Goal: Navigation & Orientation: Understand site structure

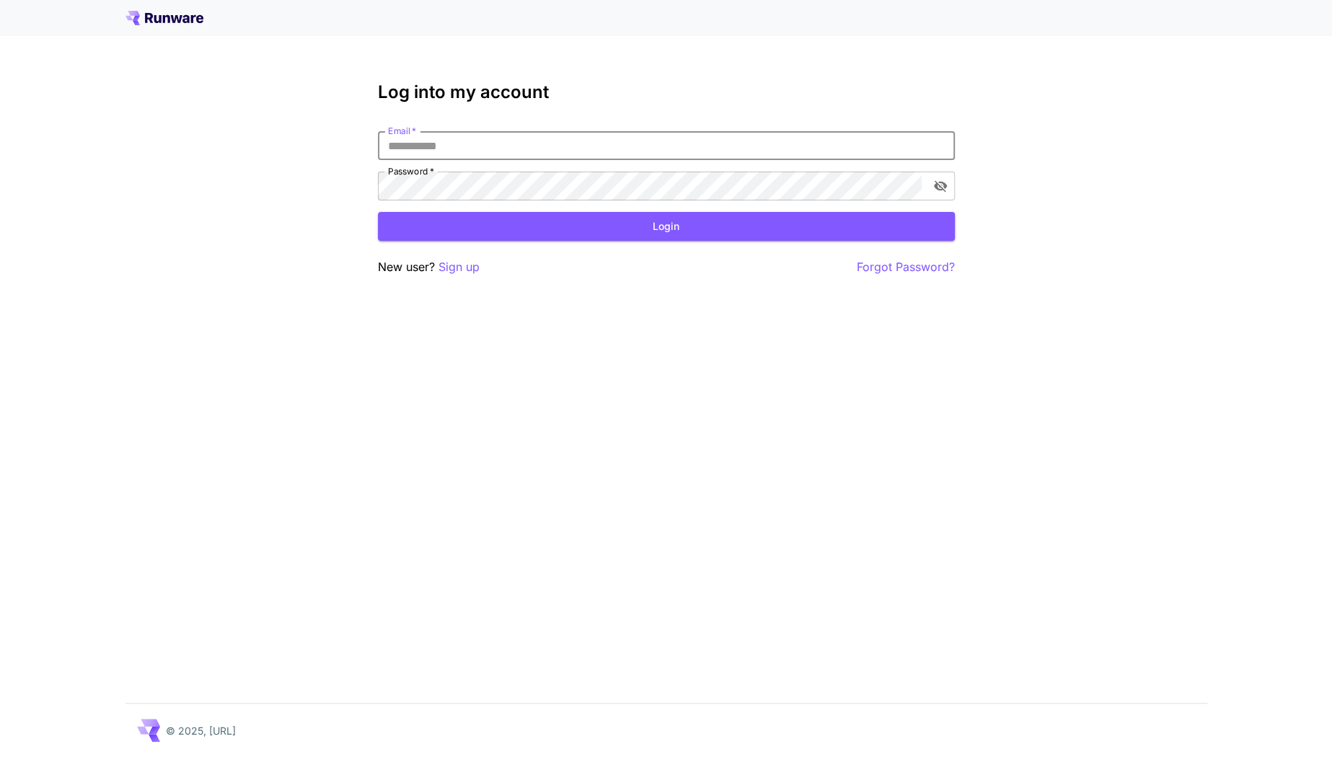
click at [450, 146] on input "Email   *" at bounding box center [666, 145] width 577 height 29
type input "**********"
click button "Login" at bounding box center [666, 227] width 577 height 30
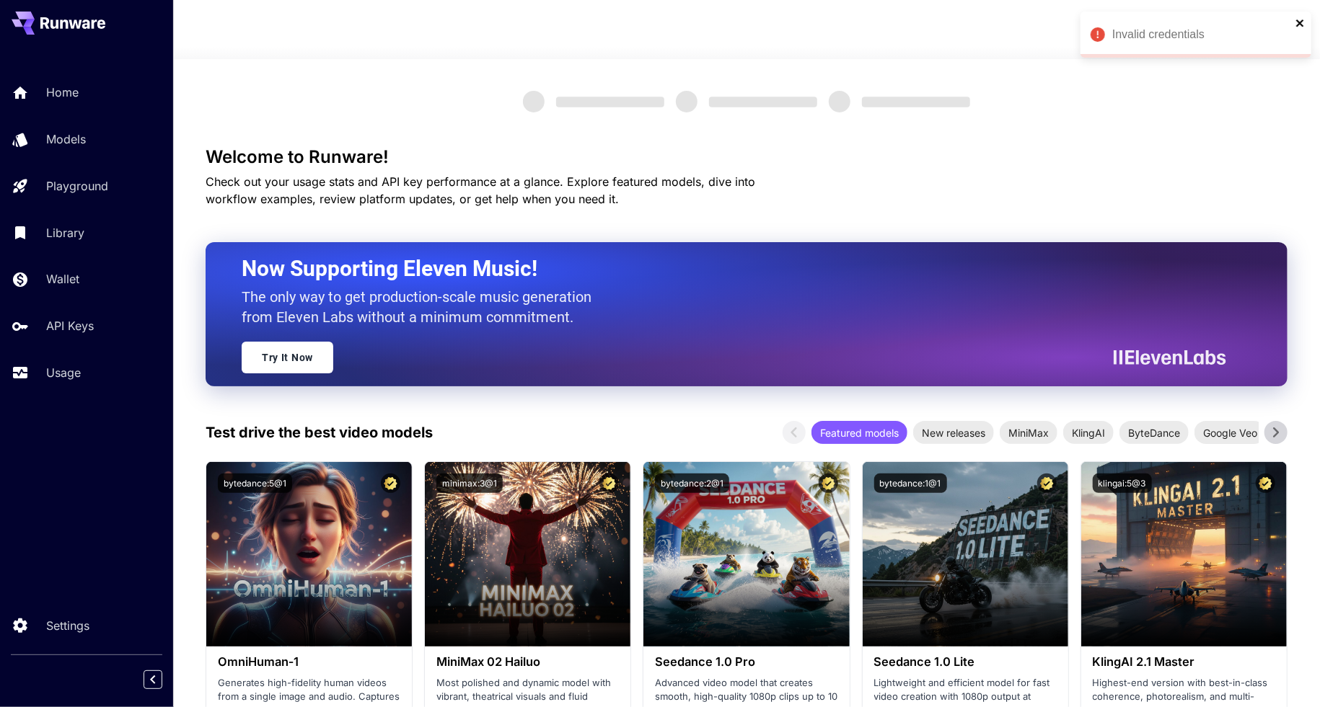
click at [1297, 27] on icon "close" at bounding box center [1300, 23] width 10 height 12
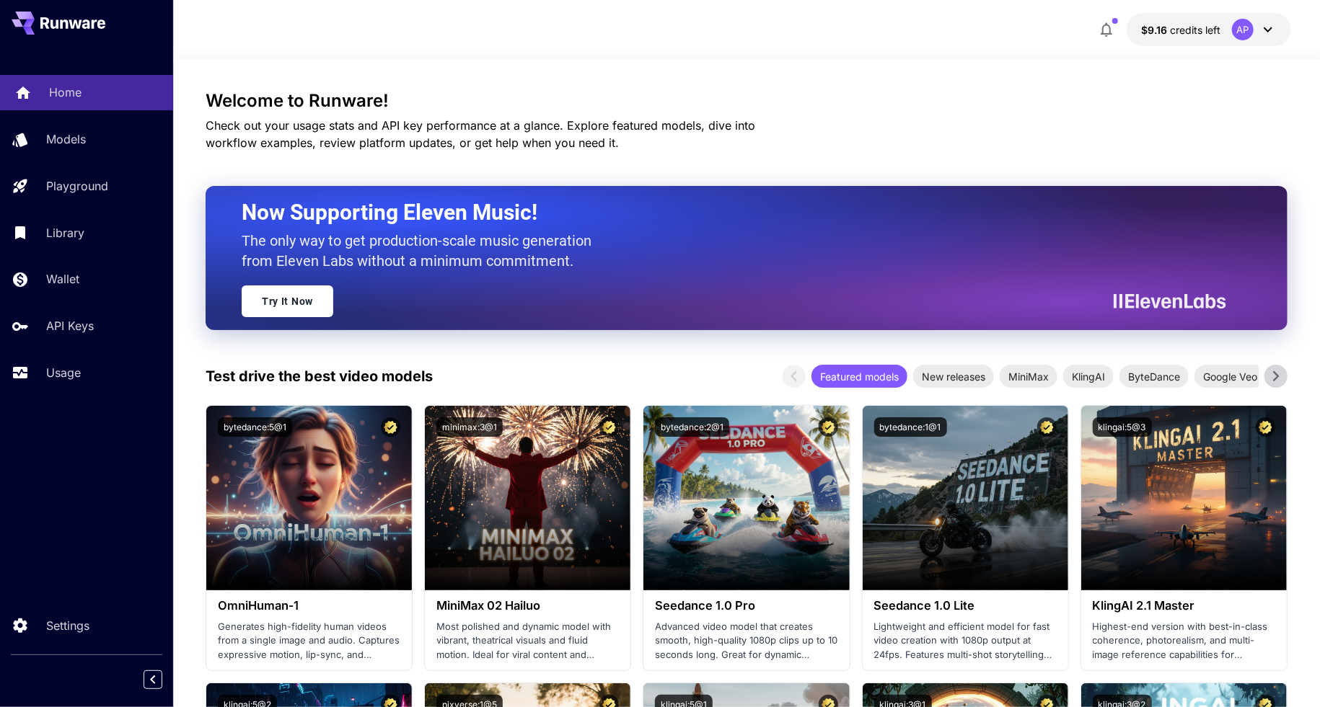
click at [51, 93] on p "Home" at bounding box center [65, 92] width 32 height 17
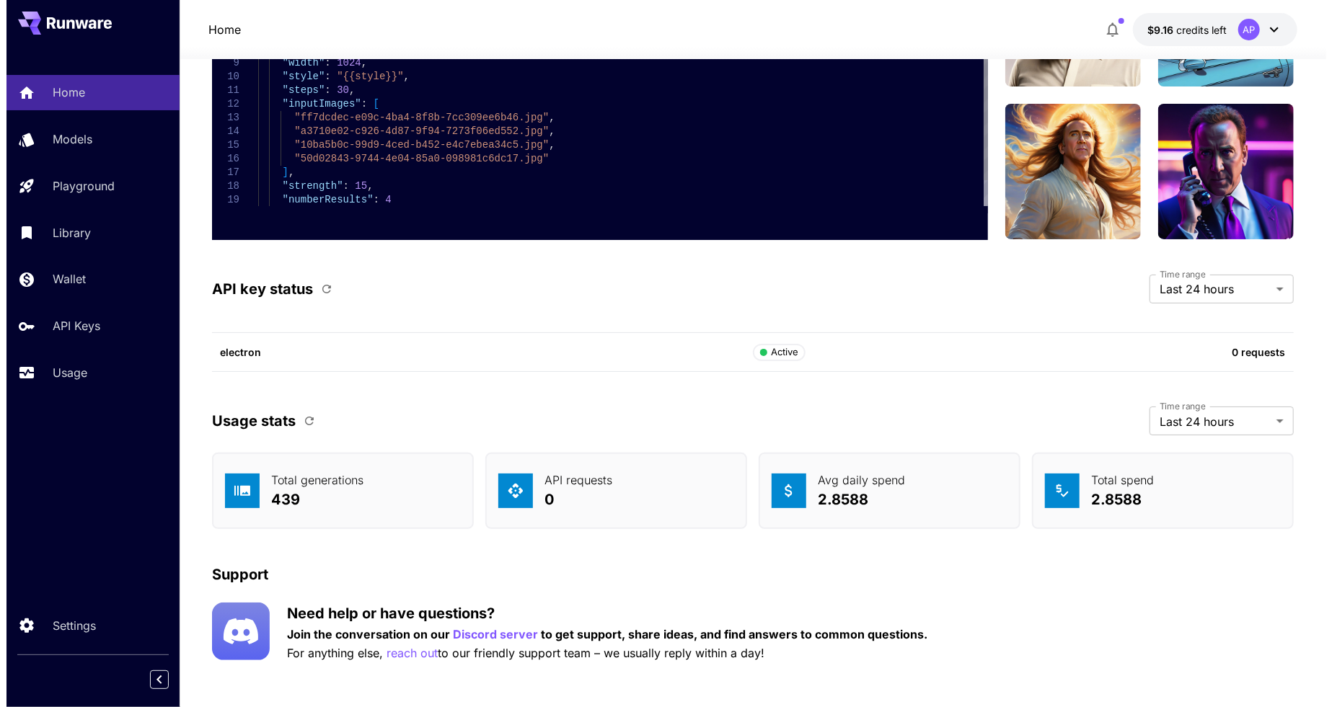
scroll to position [3570, 0]
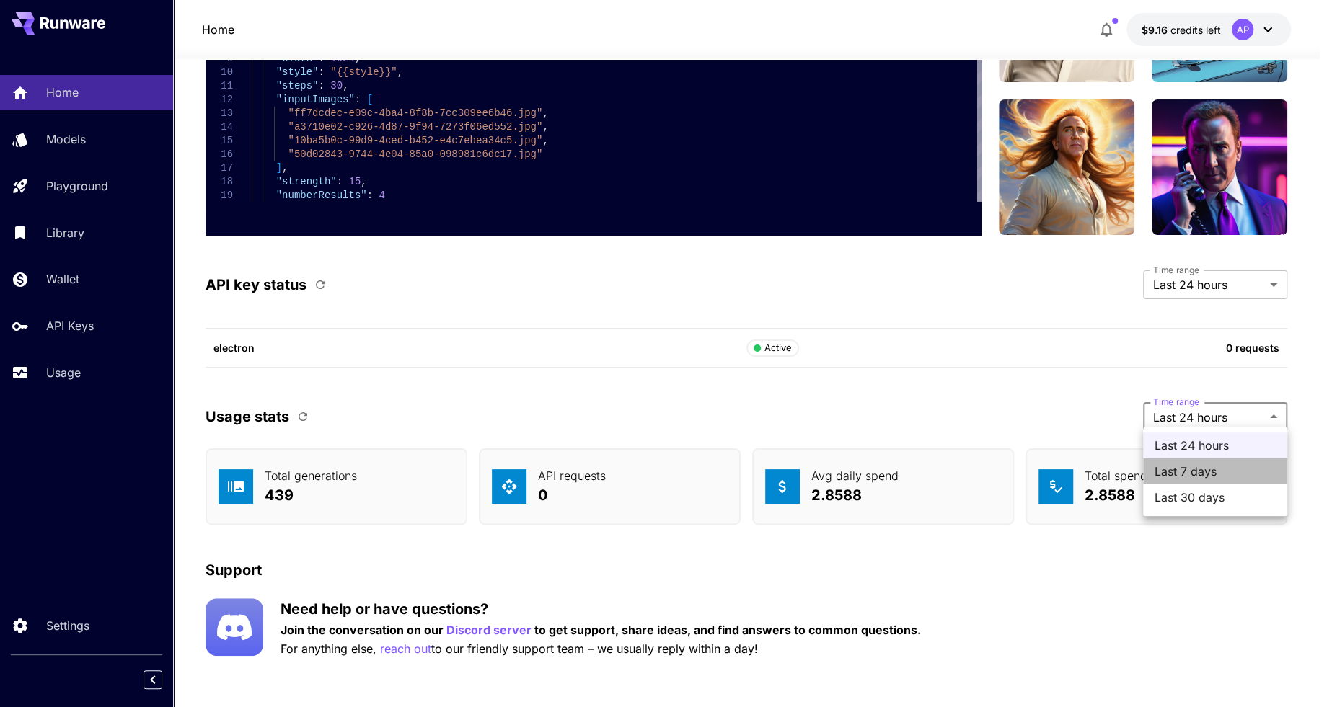
click at [1225, 466] on span "Last 7 days" at bounding box center [1215, 471] width 121 height 17
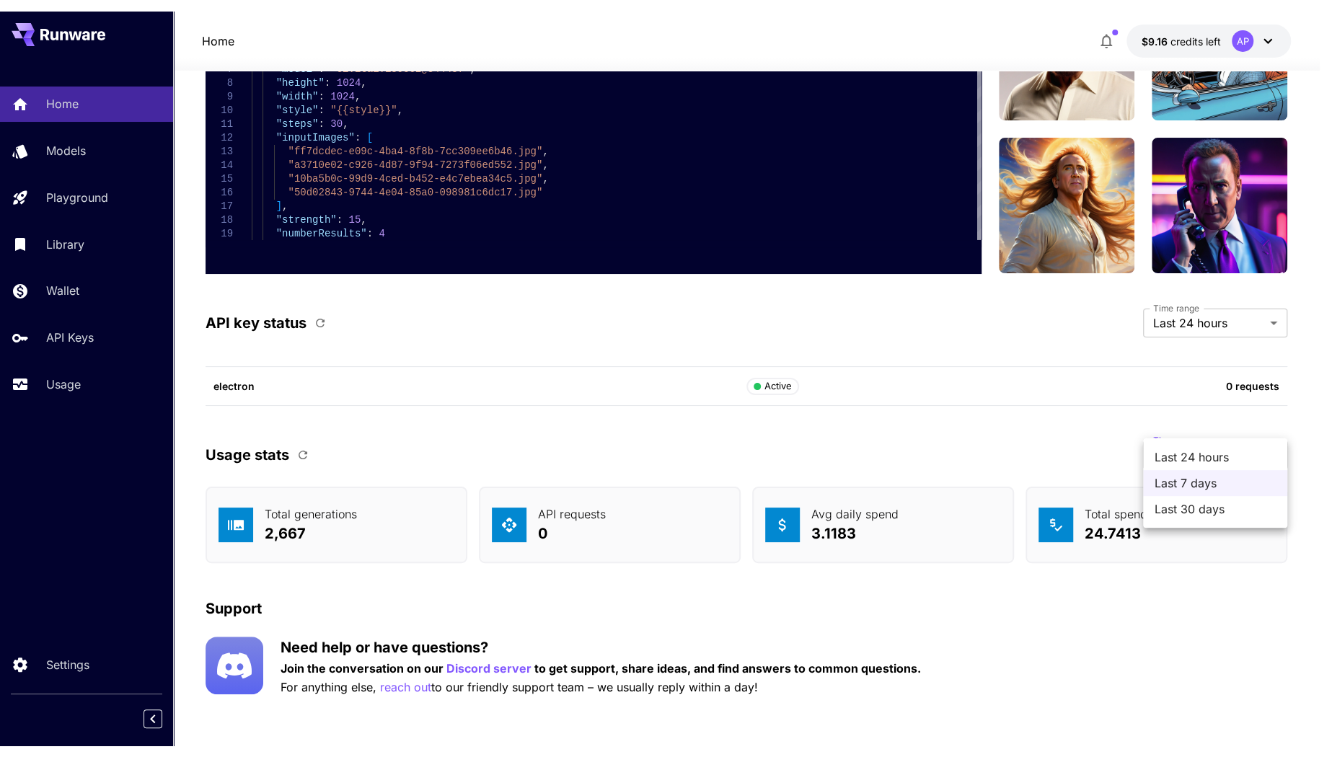
scroll to position [3521, 0]
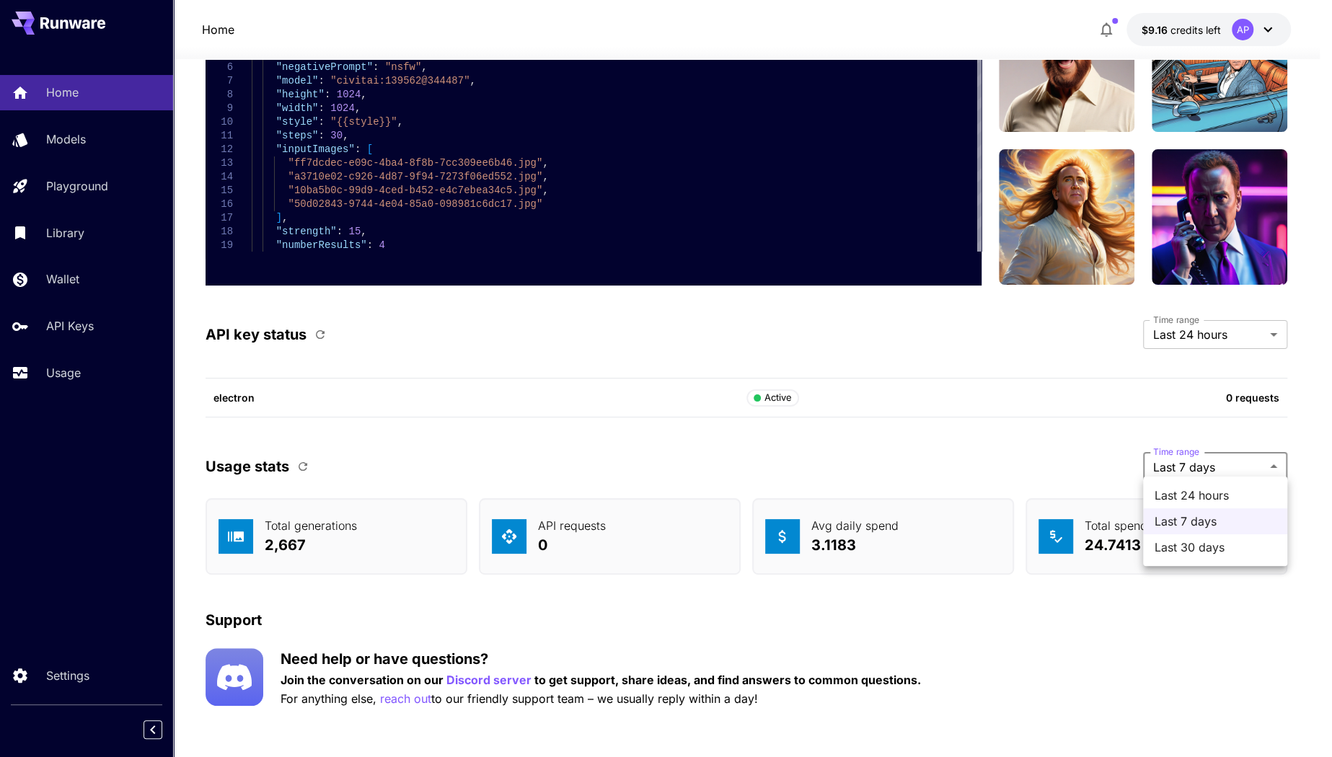
drag, startPoint x: 1191, startPoint y: 441, endPoint x: 1190, endPoint y: 490, distance: 49.8
click at [1190, 490] on span "Last 24 hours" at bounding box center [1215, 495] width 121 height 17
type input "*******"
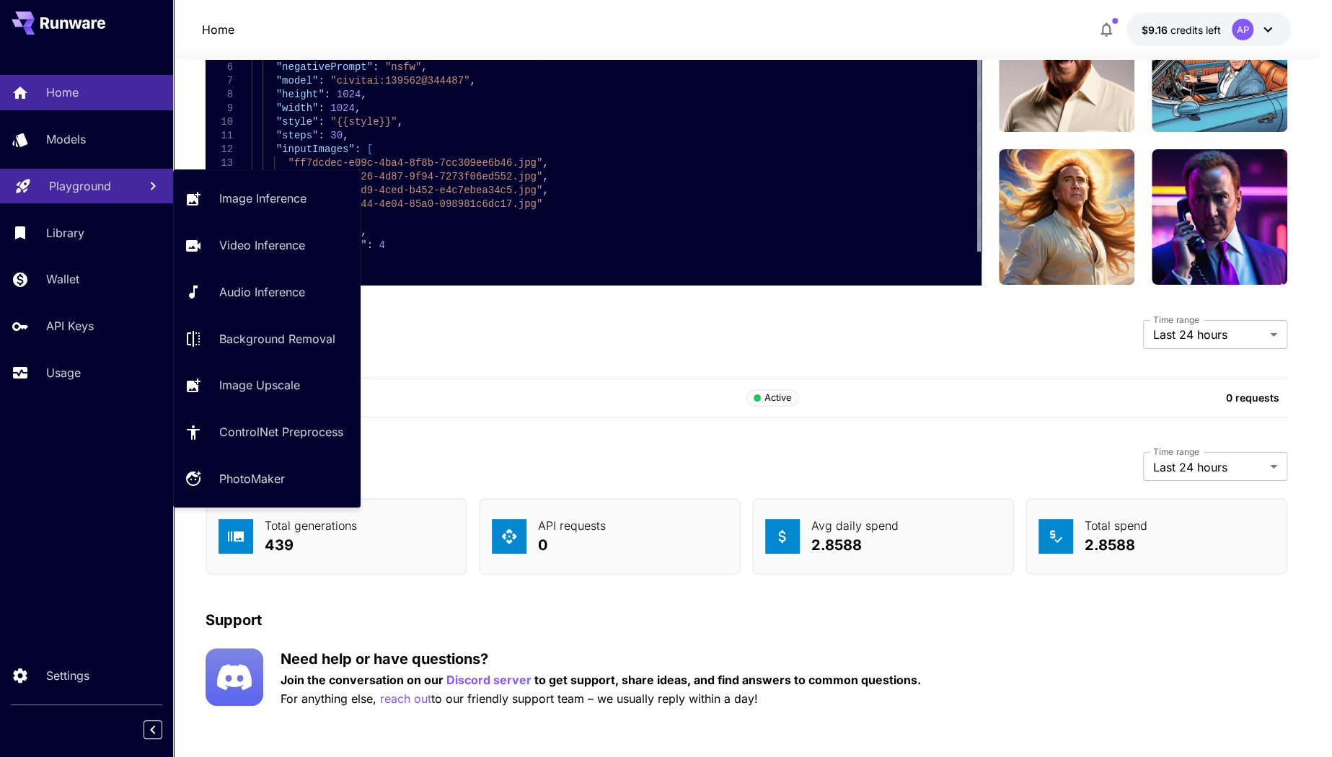
click at [83, 203] on link "Playground" at bounding box center [86, 186] width 173 height 35
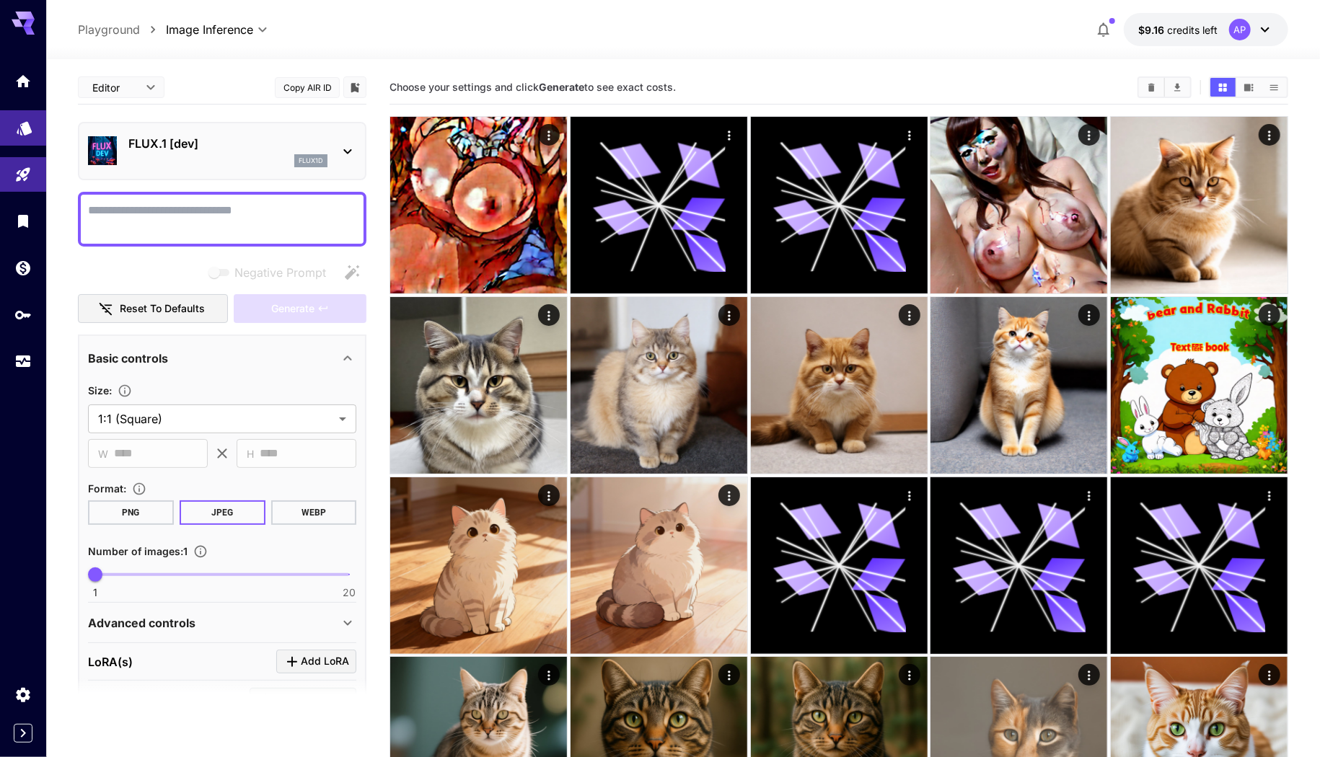
click at [24, 140] on link at bounding box center [23, 127] width 46 height 35
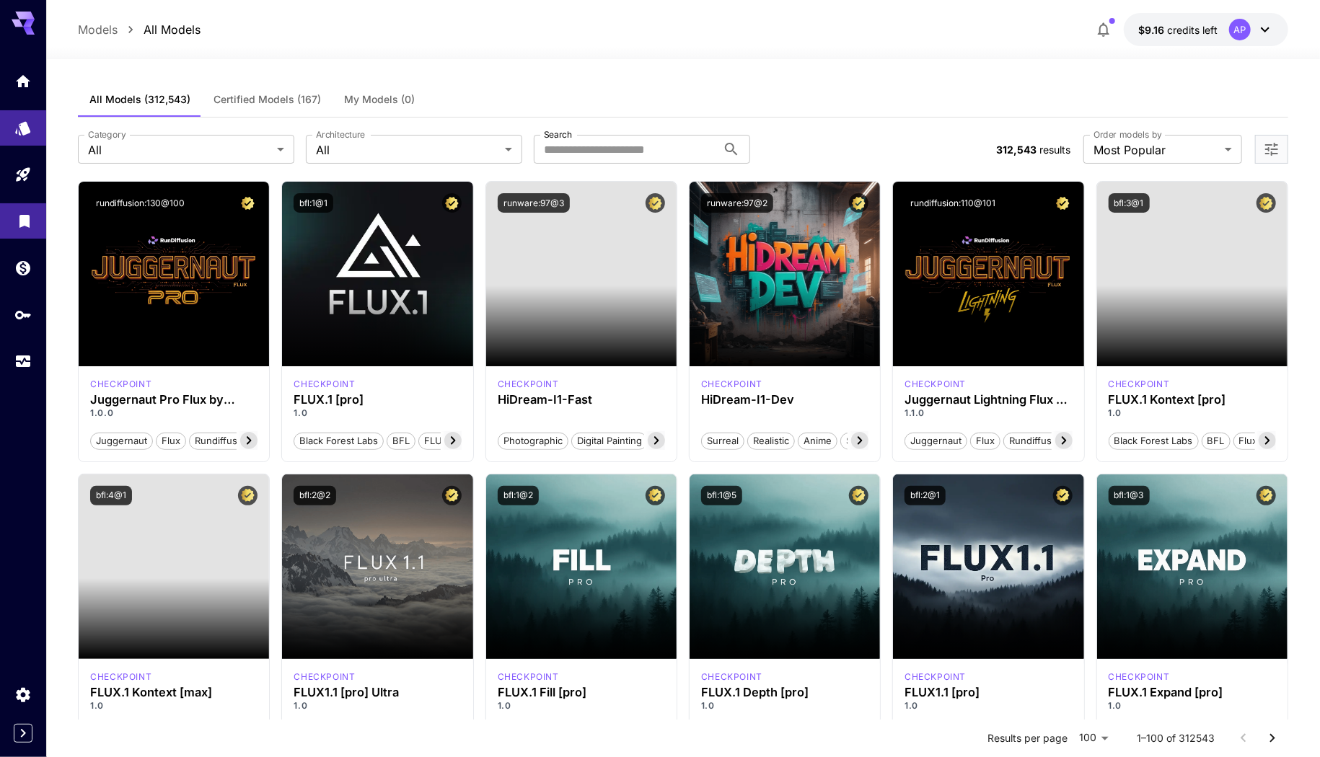
click at [25, 222] on icon "Library" at bounding box center [24, 218] width 10 height 13
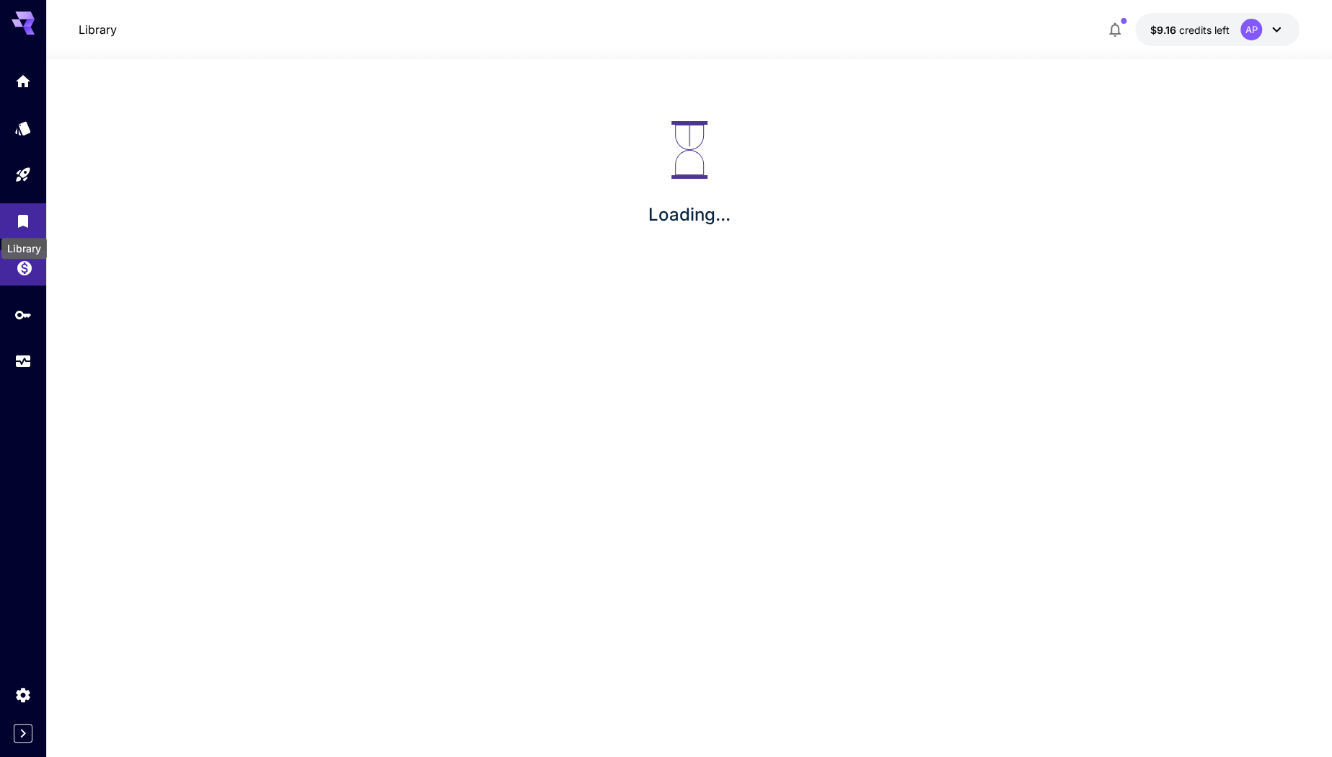
click at [17, 273] on icon "Wallet" at bounding box center [24, 265] width 17 height 17
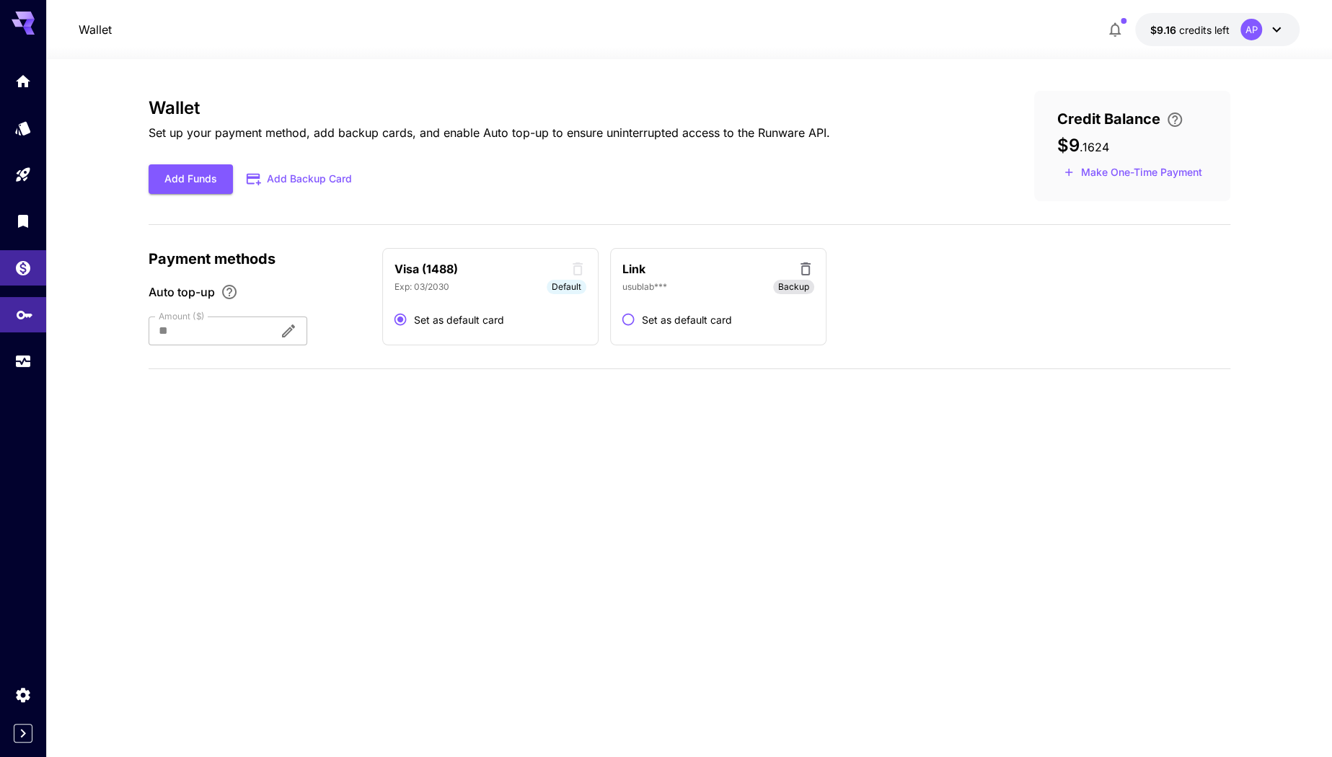
click at [26, 330] on link at bounding box center [23, 314] width 46 height 35
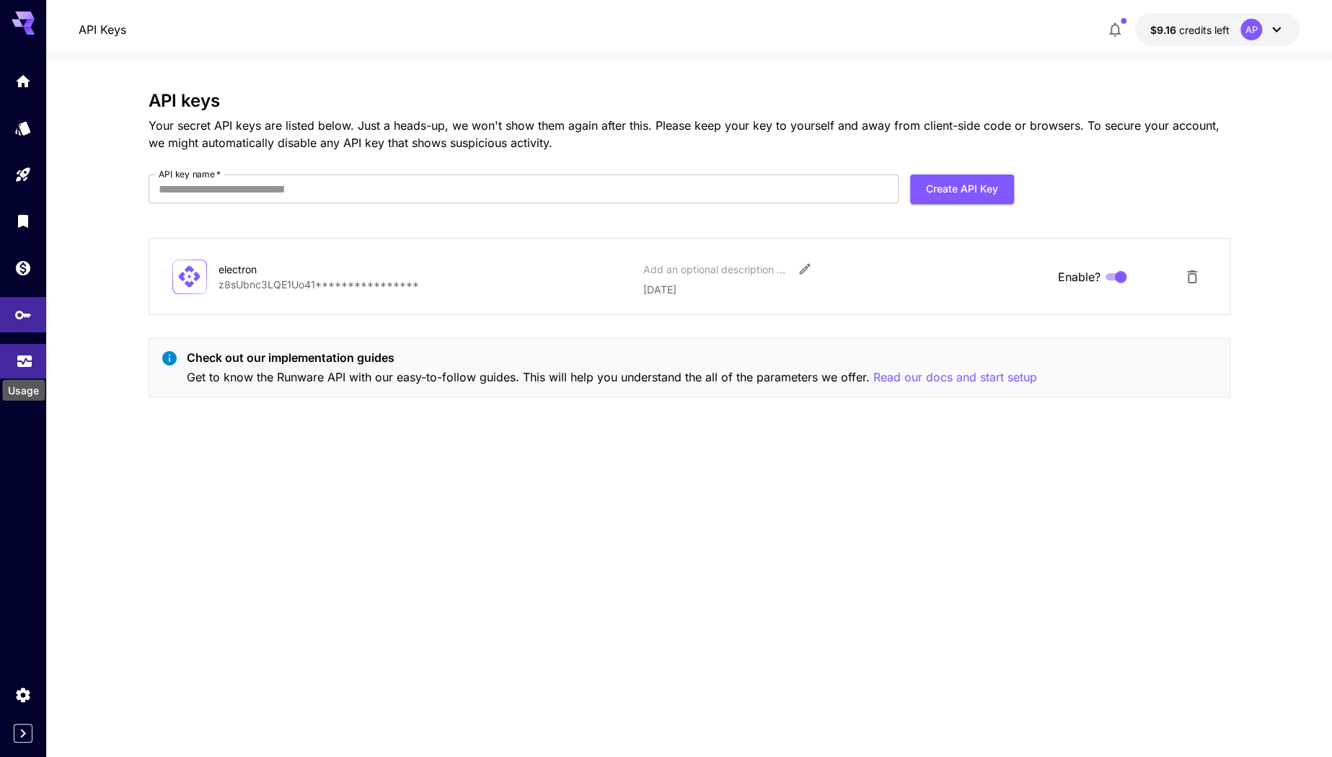
click at [32, 364] on icon "Usage" at bounding box center [24, 358] width 17 height 17
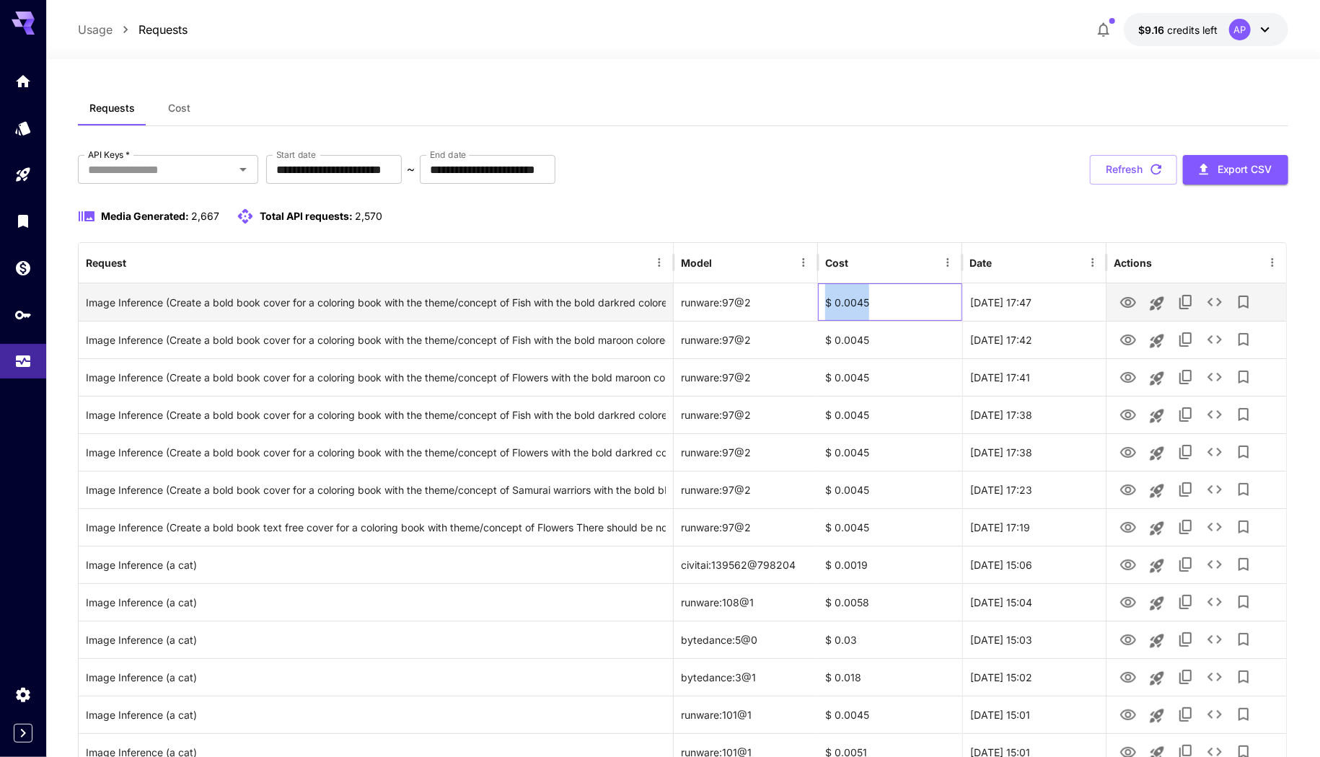
drag, startPoint x: 876, startPoint y: 300, endPoint x: 828, endPoint y: 299, distance: 48.3
click at [828, 299] on div "$ 0.0045" at bounding box center [890, 302] width 144 height 38
